Goal: Connect with others: Ask a question

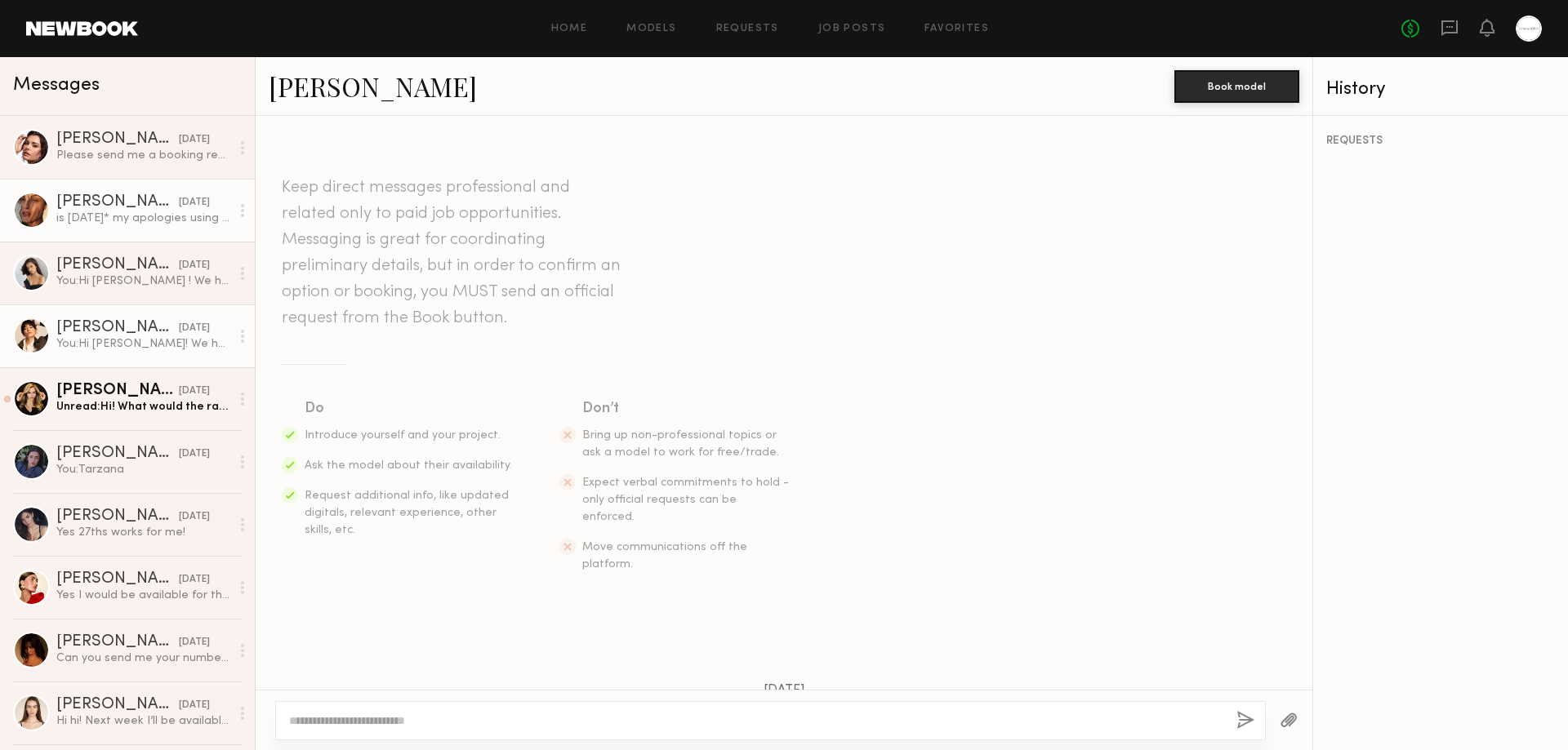
scroll to position [436, 0]
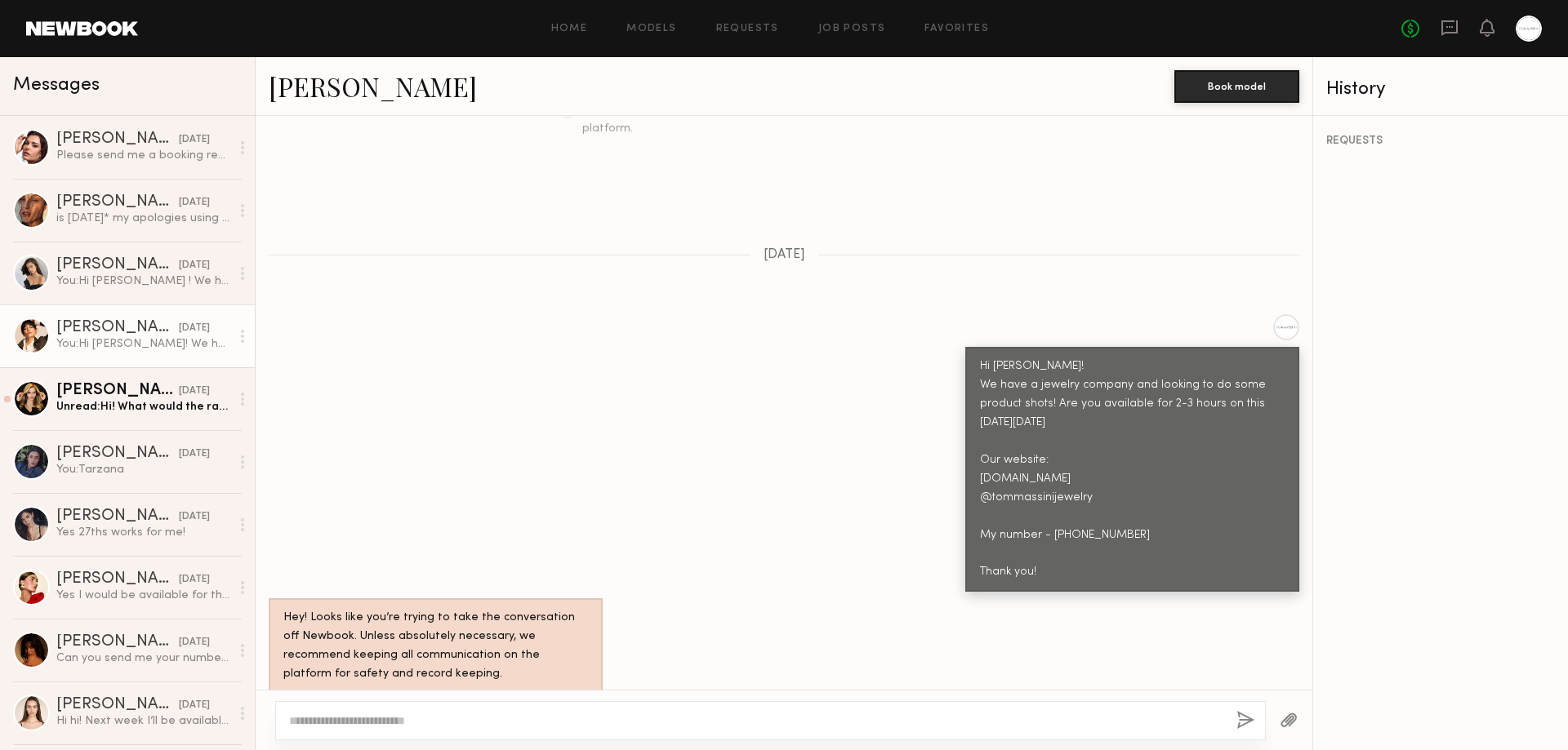
click at [104, 327] on div "[PERSON_NAME]" at bounding box center [117, 328] width 123 height 16
click at [94, 336] on div "[PERSON_NAME]" at bounding box center [117, 328] width 123 height 16
click at [114, 401] on div "Unread: Hi! What would the rate be? ☺️" at bounding box center [144, 407] width 174 height 15
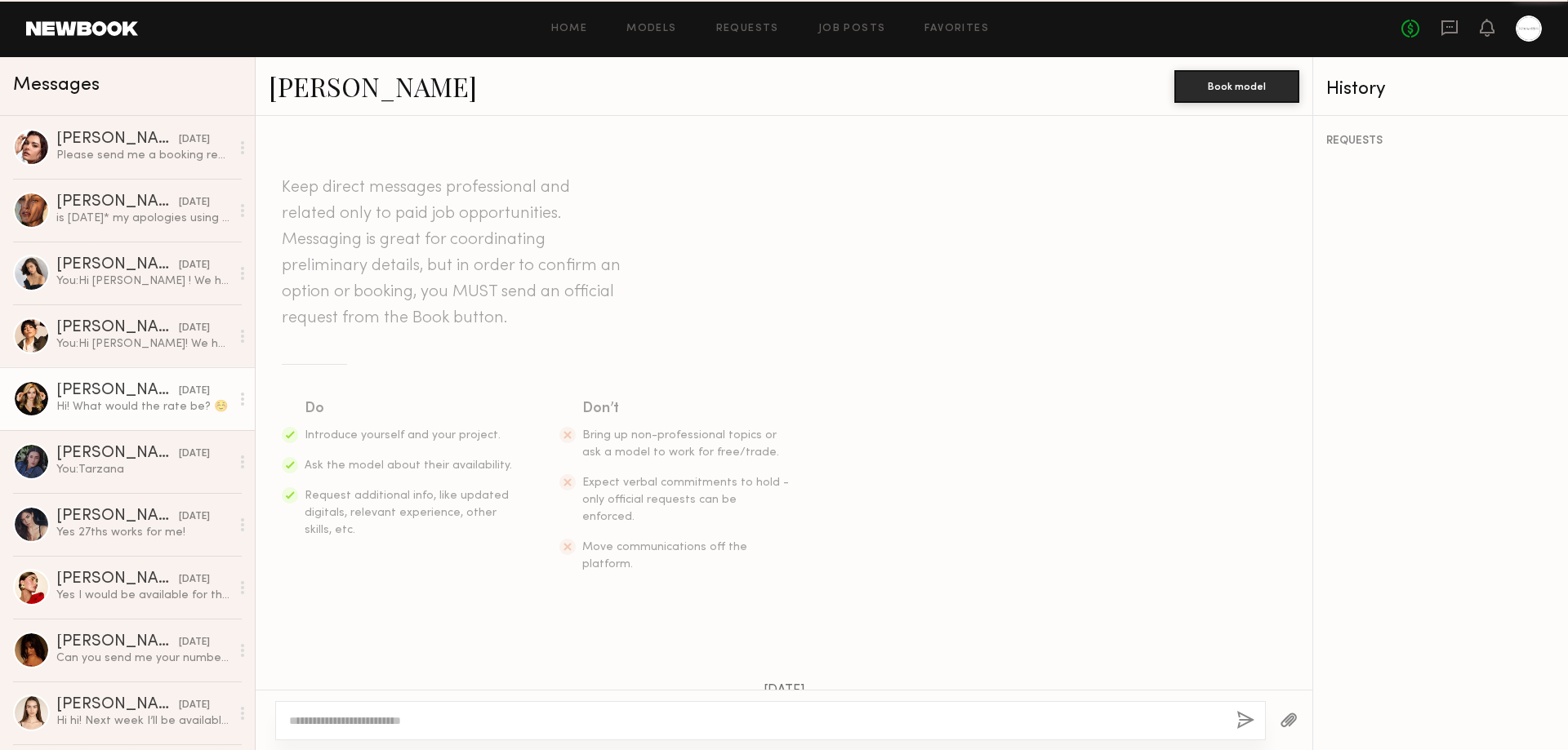
click at [114, 401] on div "Hi! What would the rate be? ☺️" at bounding box center [144, 407] width 174 height 15
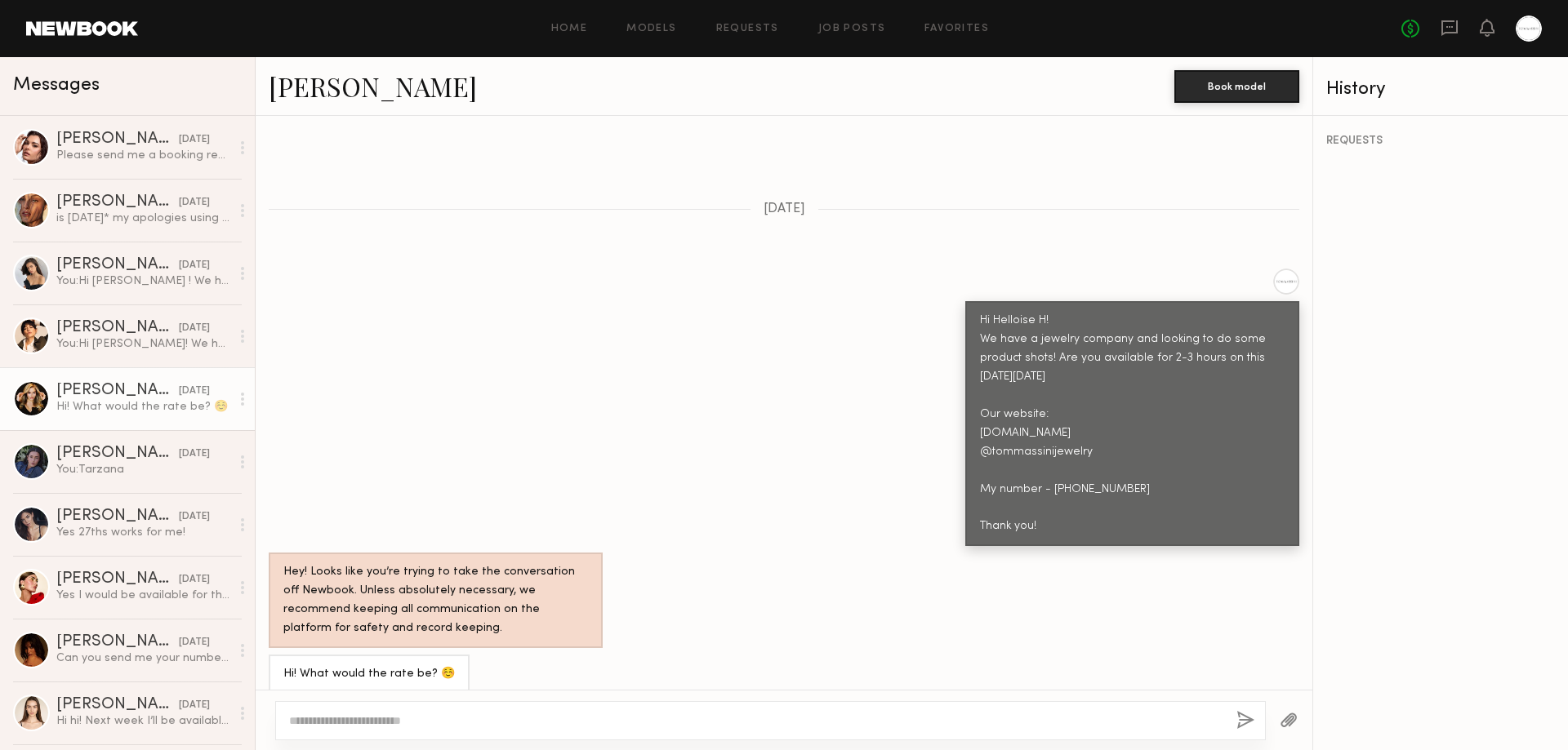
click at [334, 97] on link "[PERSON_NAME]" at bounding box center [372, 86] width 208 height 35
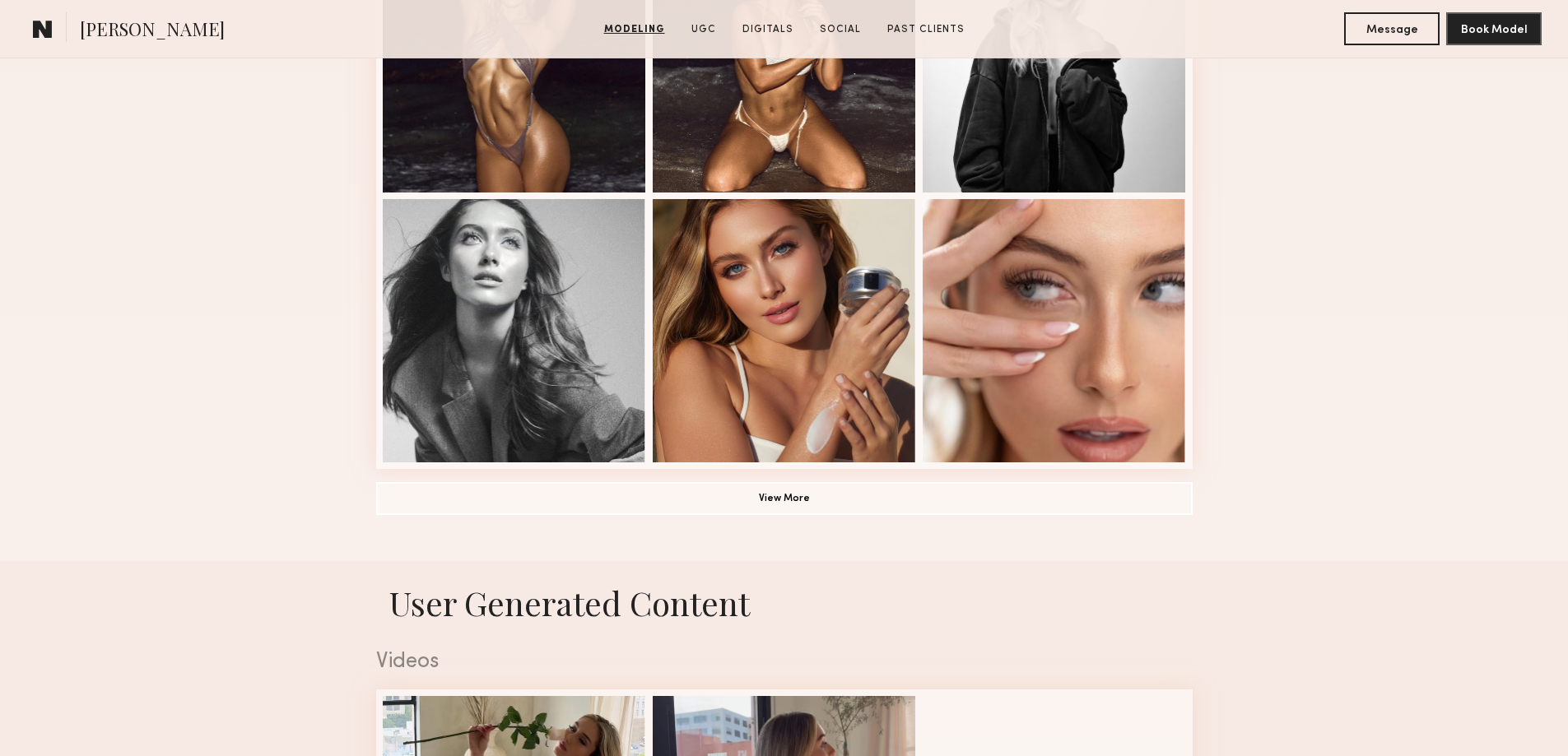
scroll to position [1372, 0]
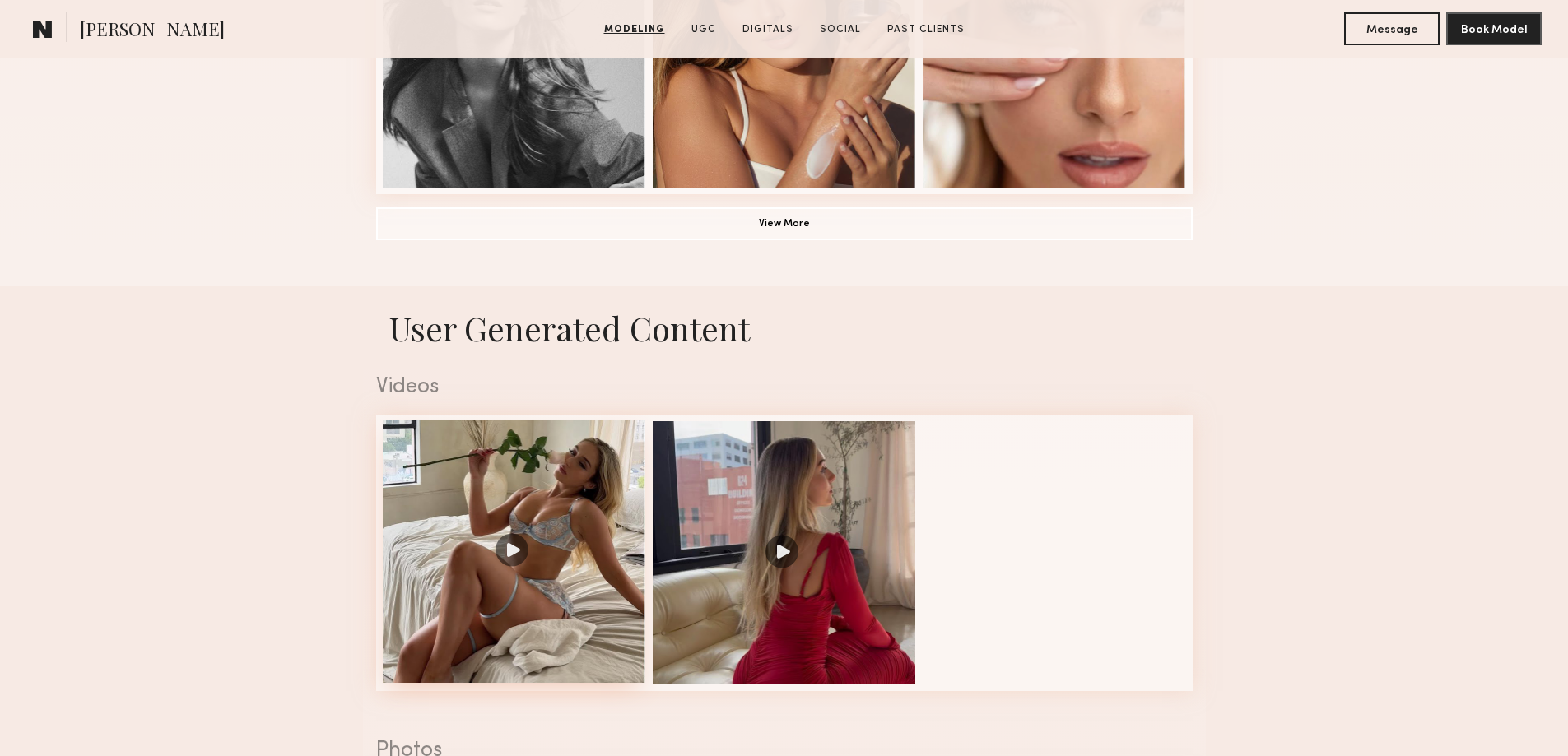
click at [511, 556] on div at bounding box center [514, 552] width 264 height 264
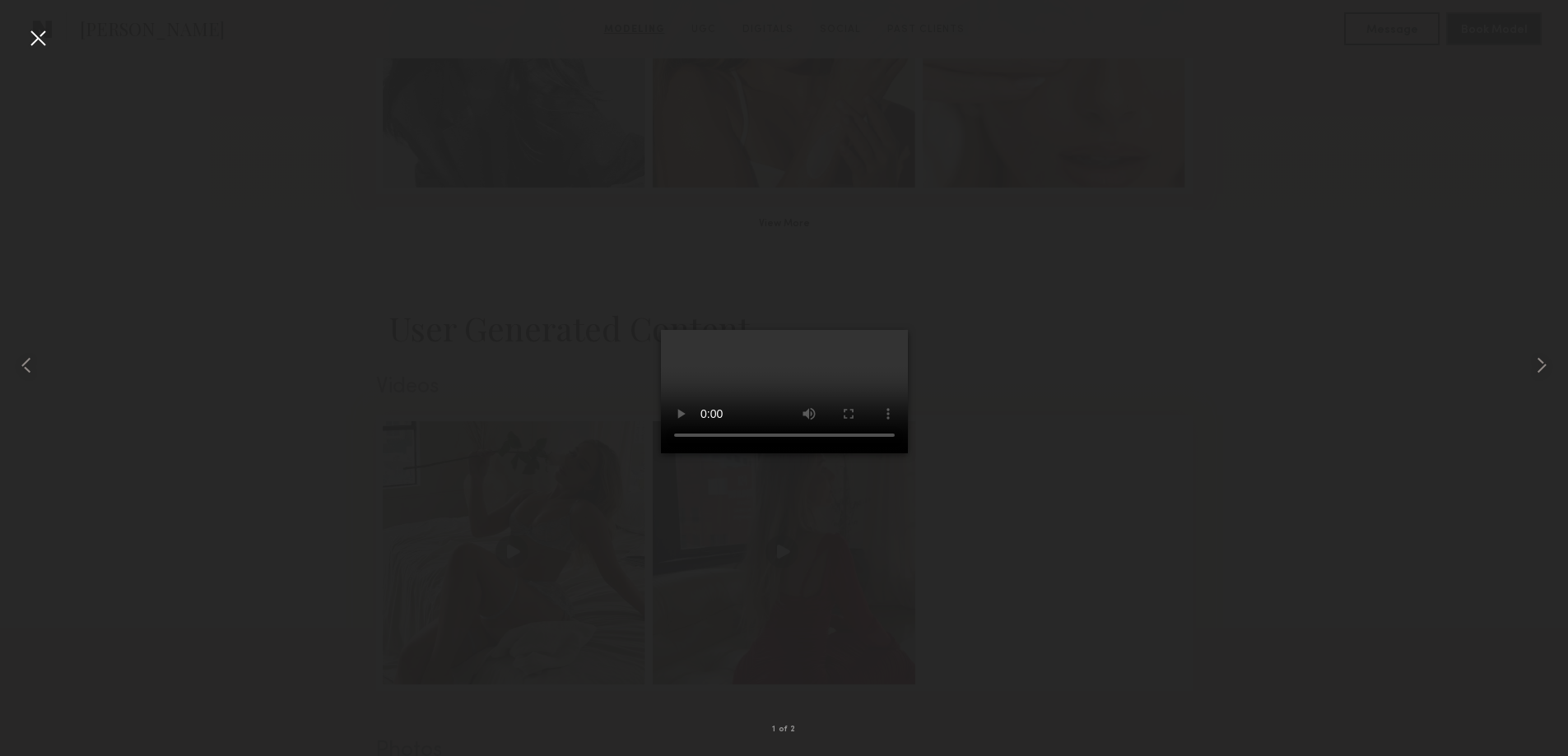
click at [40, 36] on div at bounding box center [38, 38] width 27 height 27
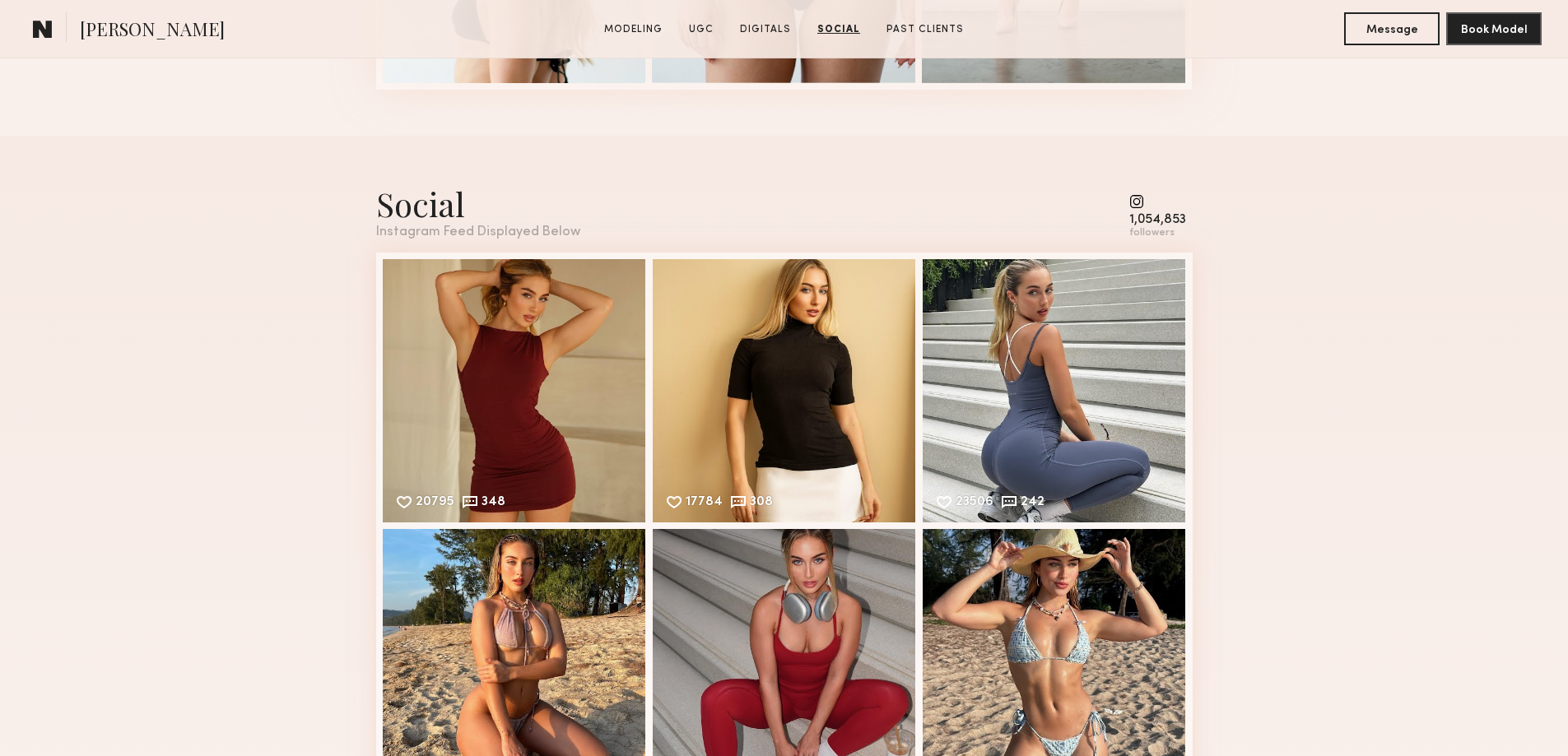
scroll to position [3841, 0]
